Goal: Information Seeking & Learning: Learn about a topic

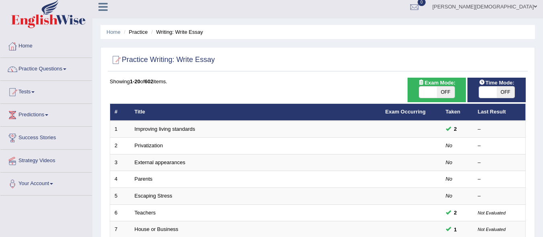
scroll to position [83, 0]
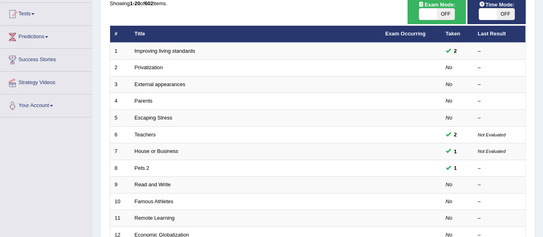
drag, startPoint x: 543, startPoint y: 106, endPoint x: 546, endPoint y: 115, distance: 9.8
click at [543, 119] on div "Home Practice Writing: Write Essay Practice Writing: Write Essay Time Mode: ON …" at bounding box center [317, 173] width 451 height 512
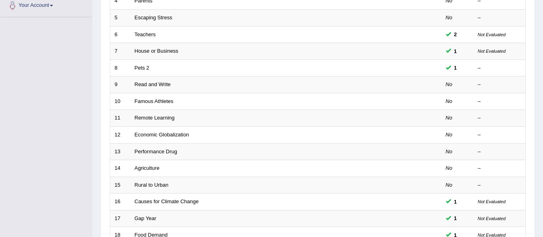
scroll to position [185, 0]
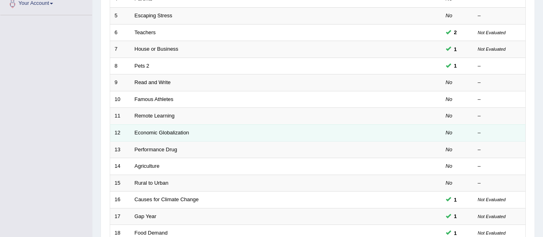
drag, startPoint x: 540, startPoint y: 159, endPoint x: 222, endPoint y: 138, distance: 318.3
click at [532, 160] on div "Home Practice Writing: Write Essay Practice Writing: Write Essay Time Mode: ON …" at bounding box center [317, 71] width 451 height 512
click at [365, 163] on td "Agriculture" at bounding box center [255, 166] width 251 height 17
click at [204, 176] on tbody "1 Improving living standards 2 – 2 Privatization No – 3 External appearances No…" at bounding box center [318, 107] width 416 height 335
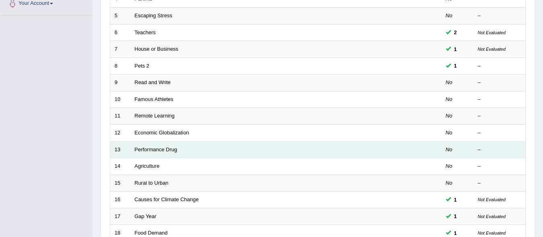
click at [222, 145] on td "Performance Drug" at bounding box center [255, 149] width 251 height 17
click at [150, 147] on link "Performance Drug" at bounding box center [156, 149] width 43 height 6
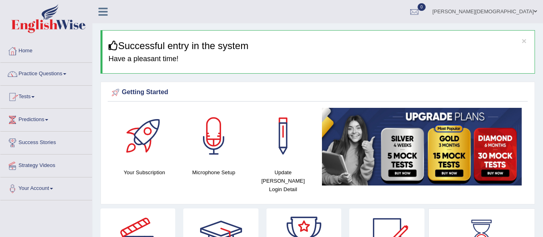
click at [66, 70] on link "Practice Questions" at bounding box center [46, 73] width 92 height 20
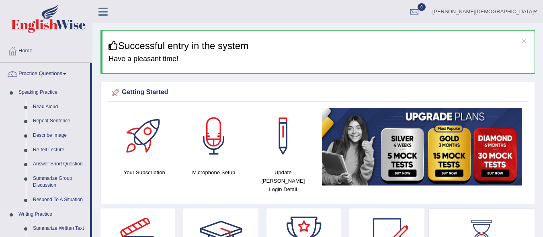
click at [39, 208] on link "Writing Practice" at bounding box center [52, 214] width 75 height 14
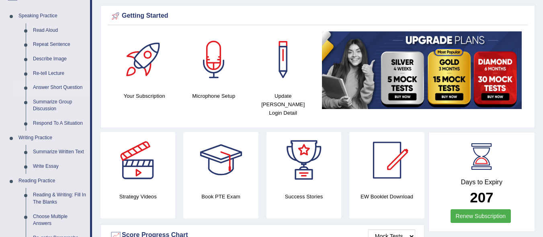
scroll to position [107, 0]
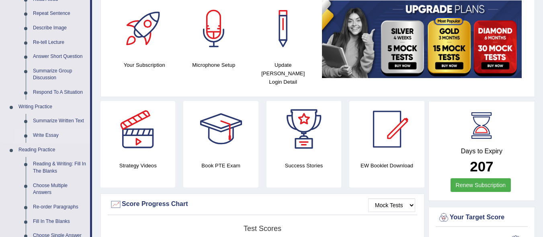
click at [50, 131] on link "Write Essay" at bounding box center [59, 135] width 61 height 14
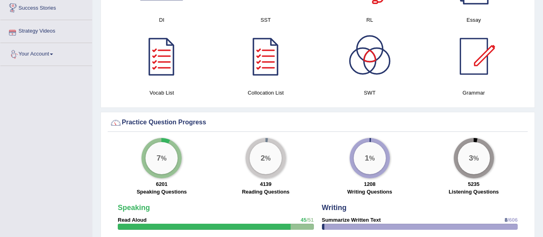
scroll to position [536, 0]
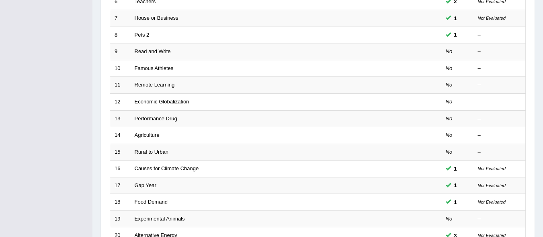
scroll to position [216, 0]
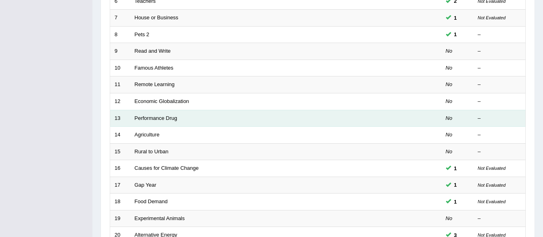
click at [159, 114] on td "Performance Drug" at bounding box center [255, 118] width 251 height 17
click at [144, 116] on link "Performance Drug" at bounding box center [156, 118] width 43 height 6
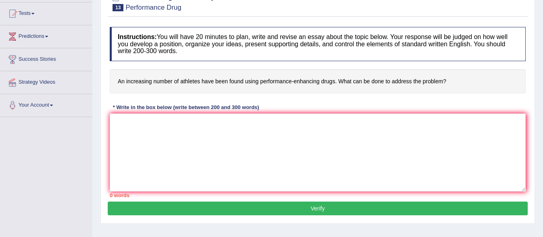
scroll to position [84, 0]
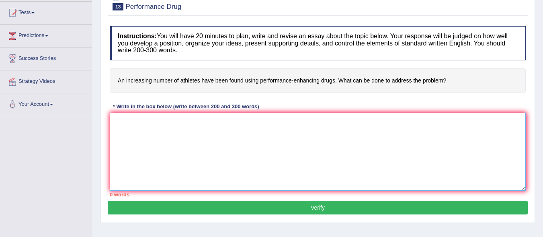
click at [184, 156] on textarea at bounding box center [318, 152] width 416 height 78
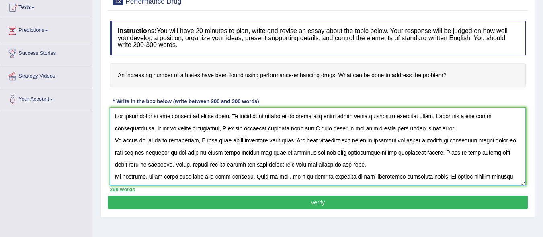
scroll to position [94, 0]
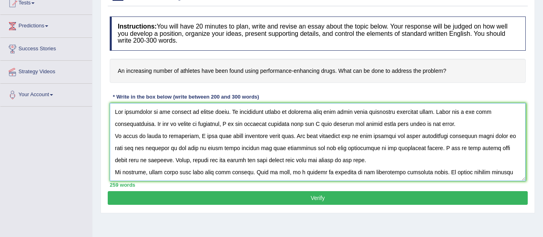
click at [400, 112] on textarea at bounding box center [318, 142] width 416 height 78
type textarea "The difference in the opinion is common [DATE]. An increasing number of athlete…"
click at [401, 191] on button "Verify" at bounding box center [318, 198] width 420 height 14
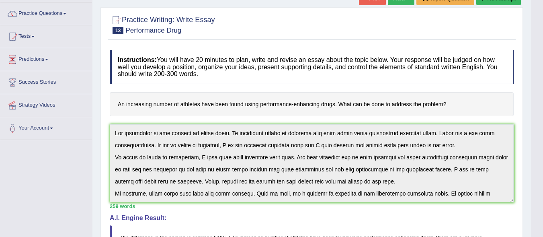
scroll to position [0, 0]
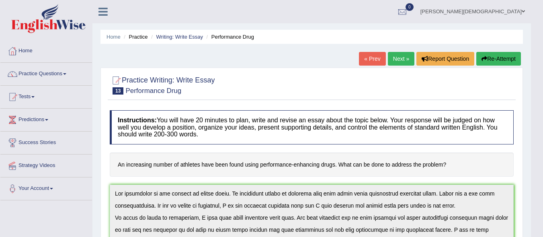
click at [525, 9] on link "[PERSON_NAME][DEMOGRAPHIC_DATA]" at bounding box center [473, 10] width 117 height 21
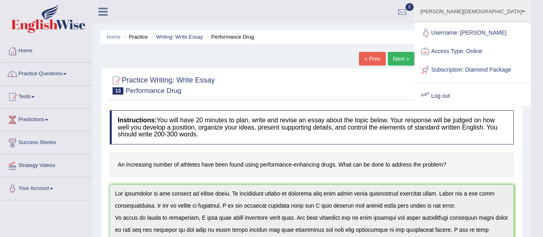
click at [470, 101] on link "Log out" at bounding box center [472, 96] width 115 height 18
